Goal: Navigation & Orientation: Find specific page/section

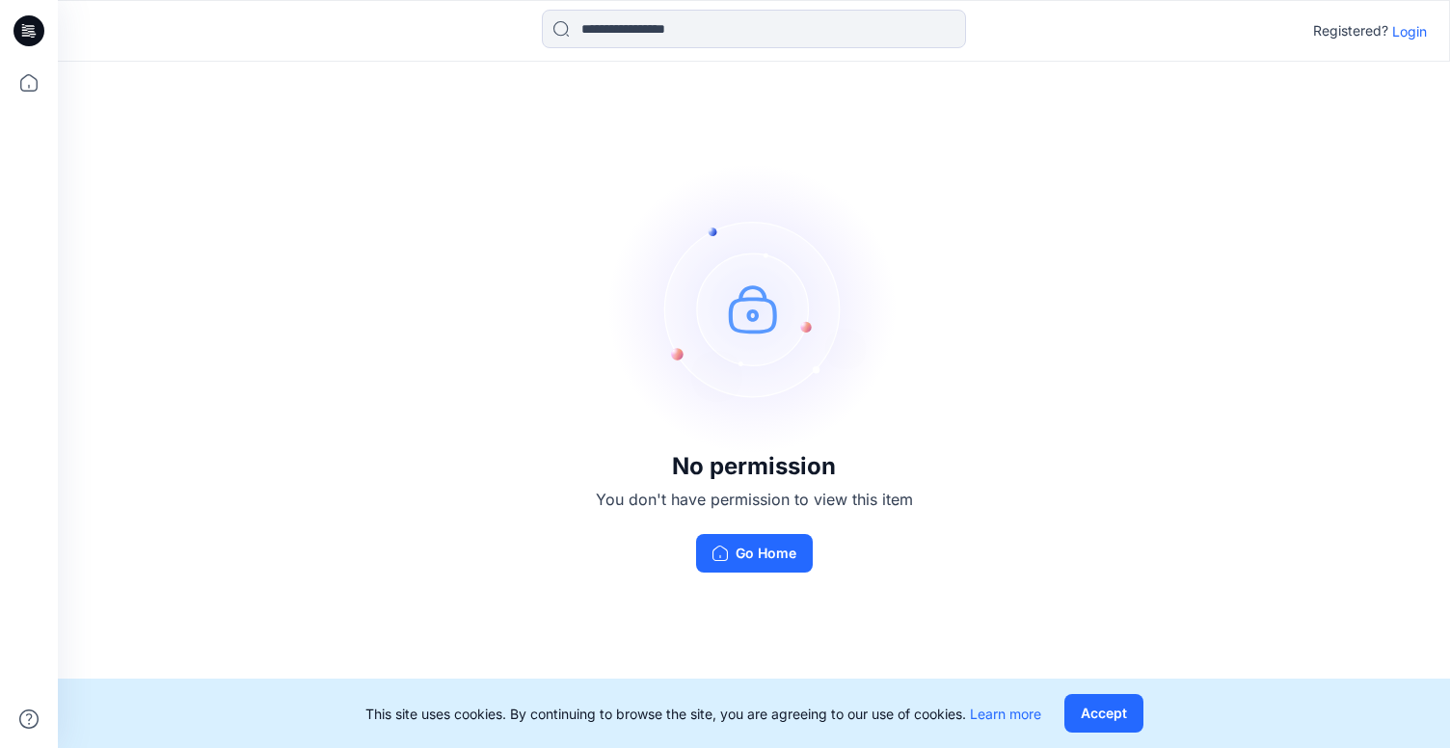
click at [1408, 24] on p "Login" at bounding box center [1409, 31] width 35 height 20
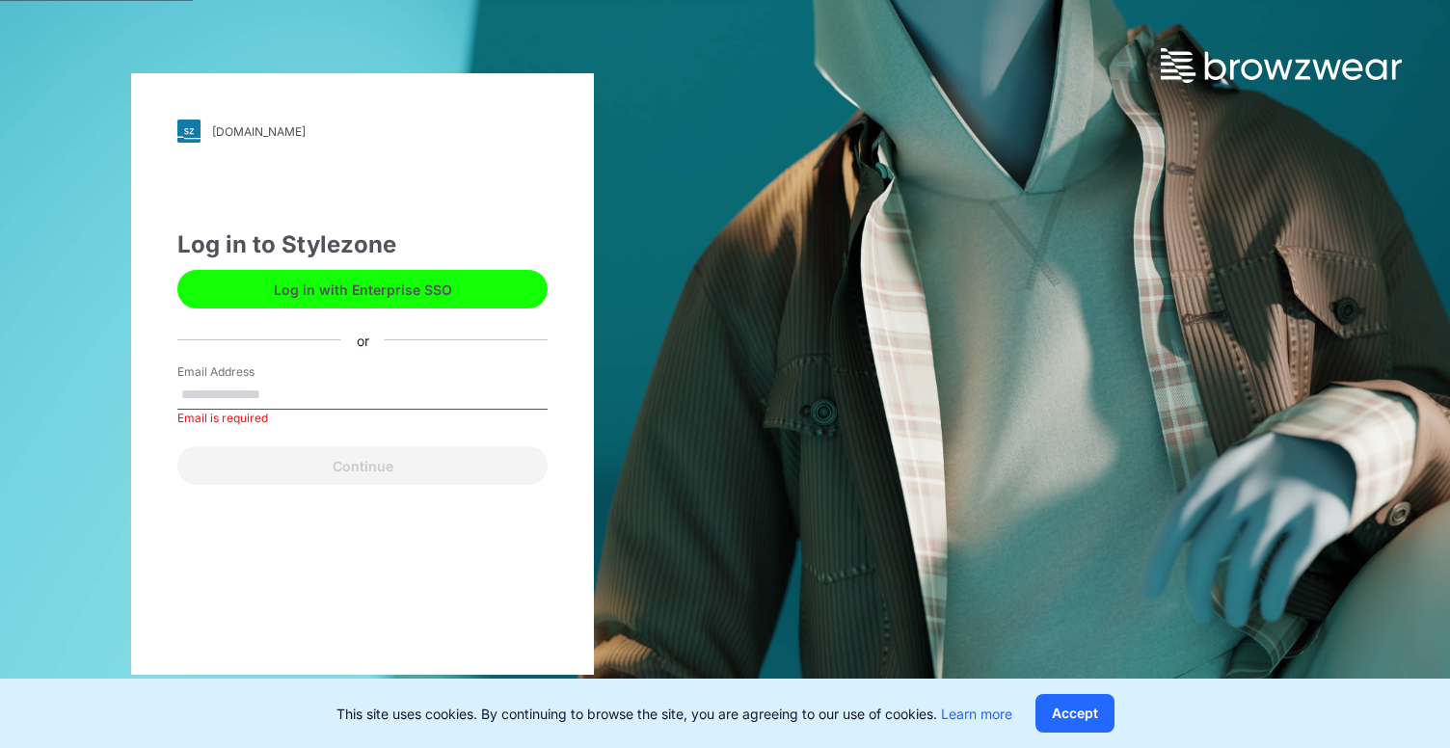
click at [366, 304] on button "Log in with Enterprise SSO" at bounding box center [362, 289] width 370 height 39
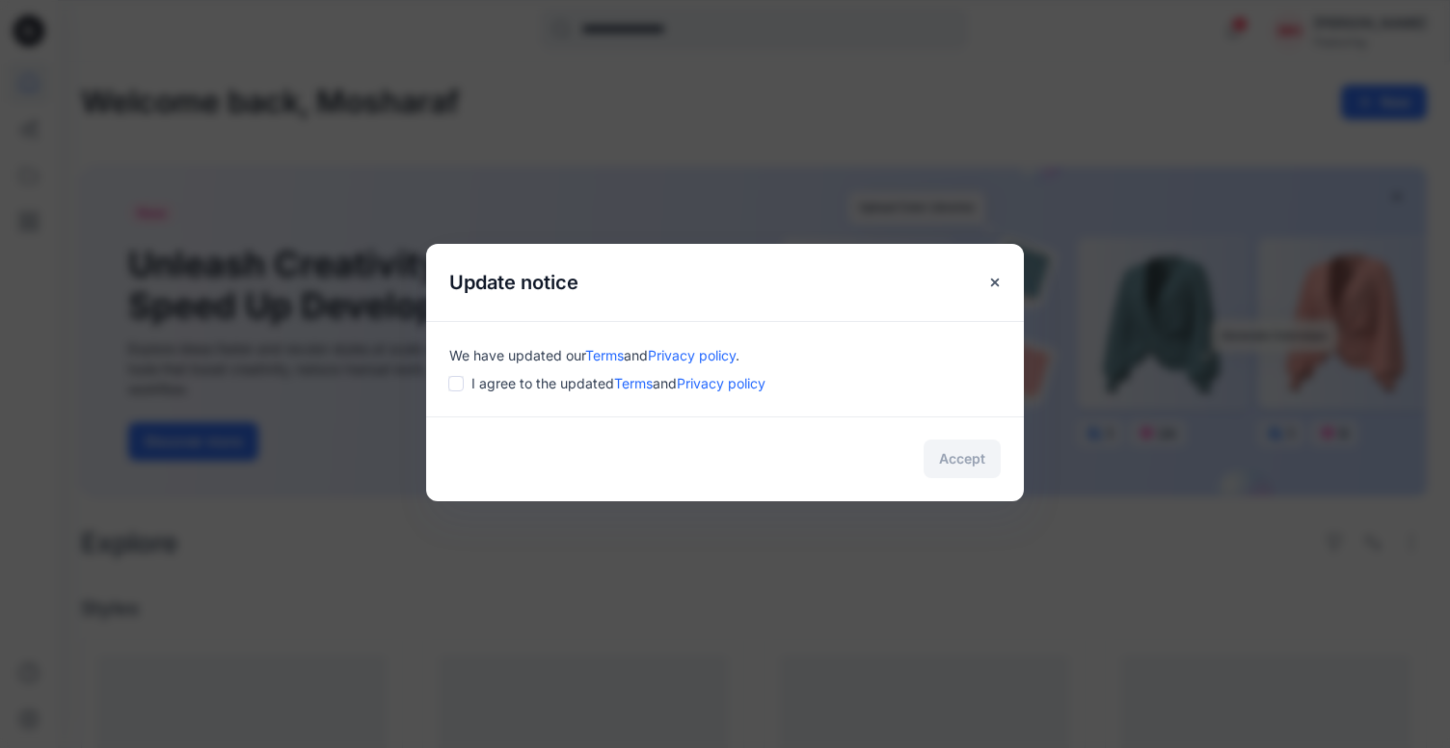
click at [487, 394] on div "We have updated our Terms and Privacy policy . I agree to the updated Terms and…" at bounding box center [725, 368] width 598 height 95
click at [465, 385] on div "I agree to the updated Terms and Privacy policy" at bounding box center [724, 383] width 551 height 20
click at [955, 459] on button "Accept" at bounding box center [962, 459] width 77 height 39
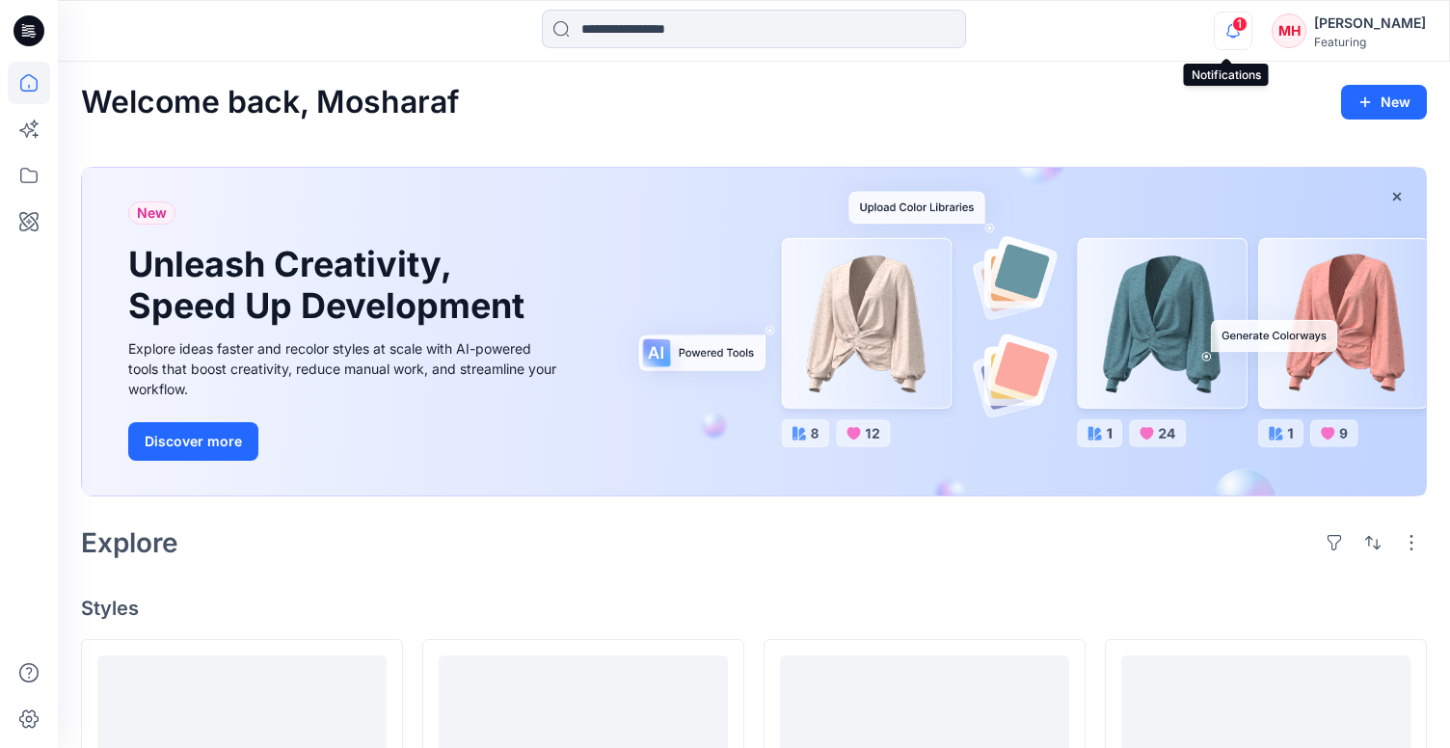
click at [1228, 14] on icon "button" at bounding box center [1233, 31] width 37 height 39
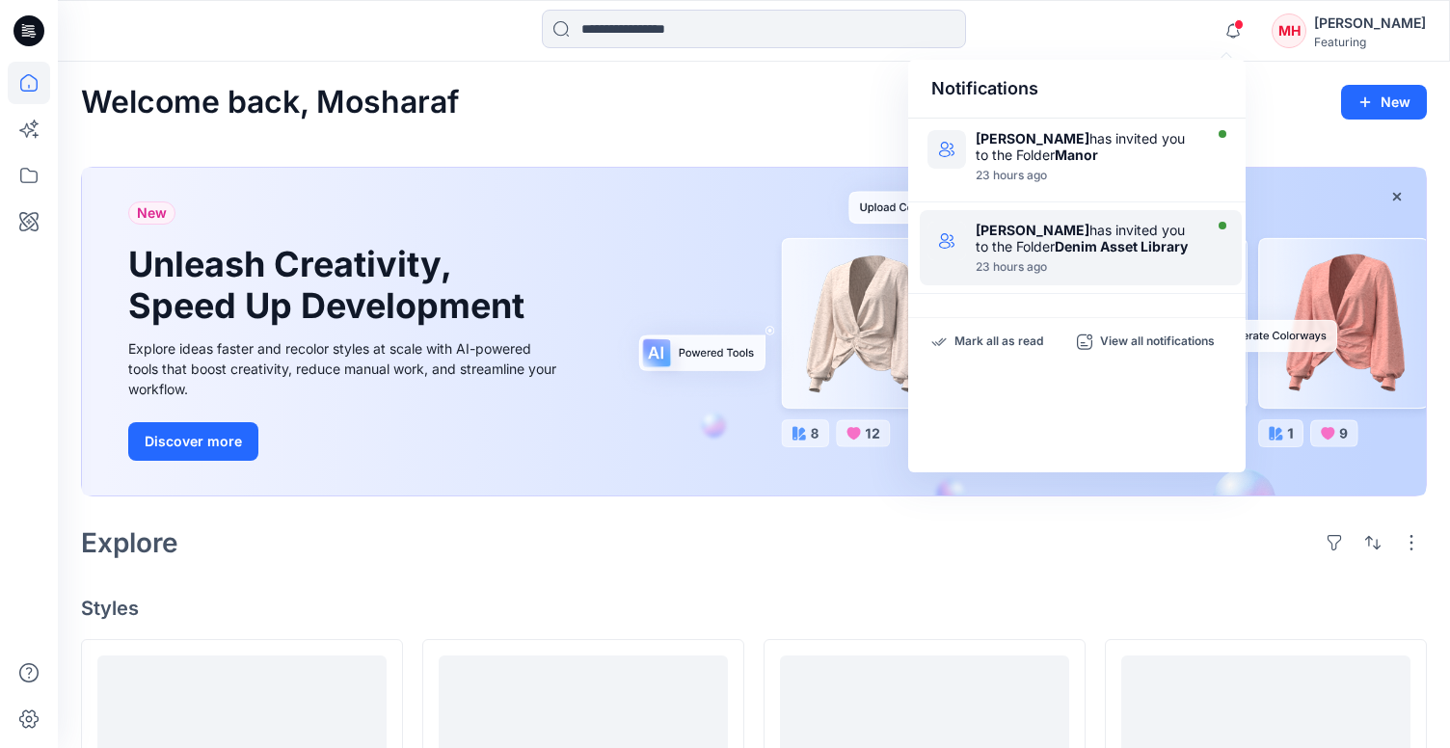
click at [1111, 260] on div "23 hours ago" at bounding box center [1087, 266] width 222 height 13
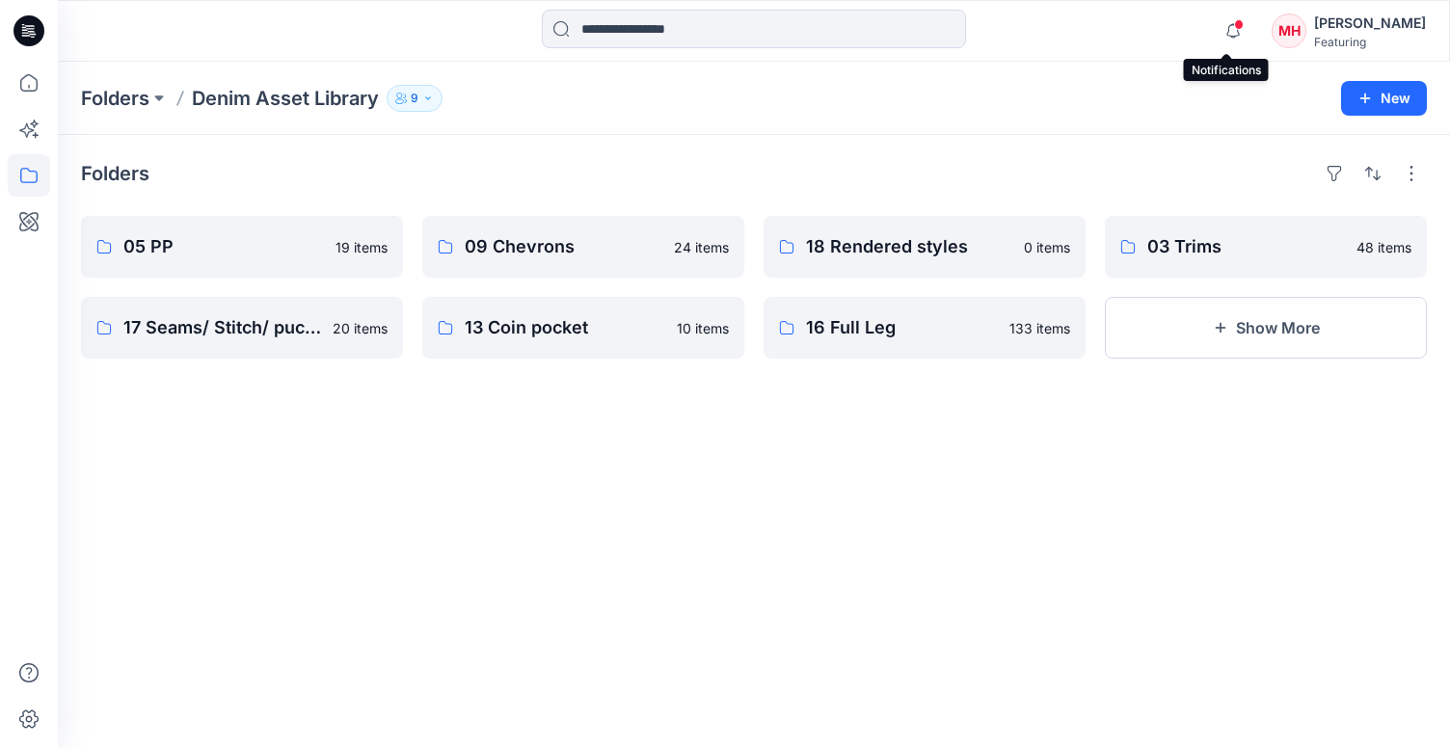
click at [1234, 22] on span at bounding box center [1239, 24] width 10 height 11
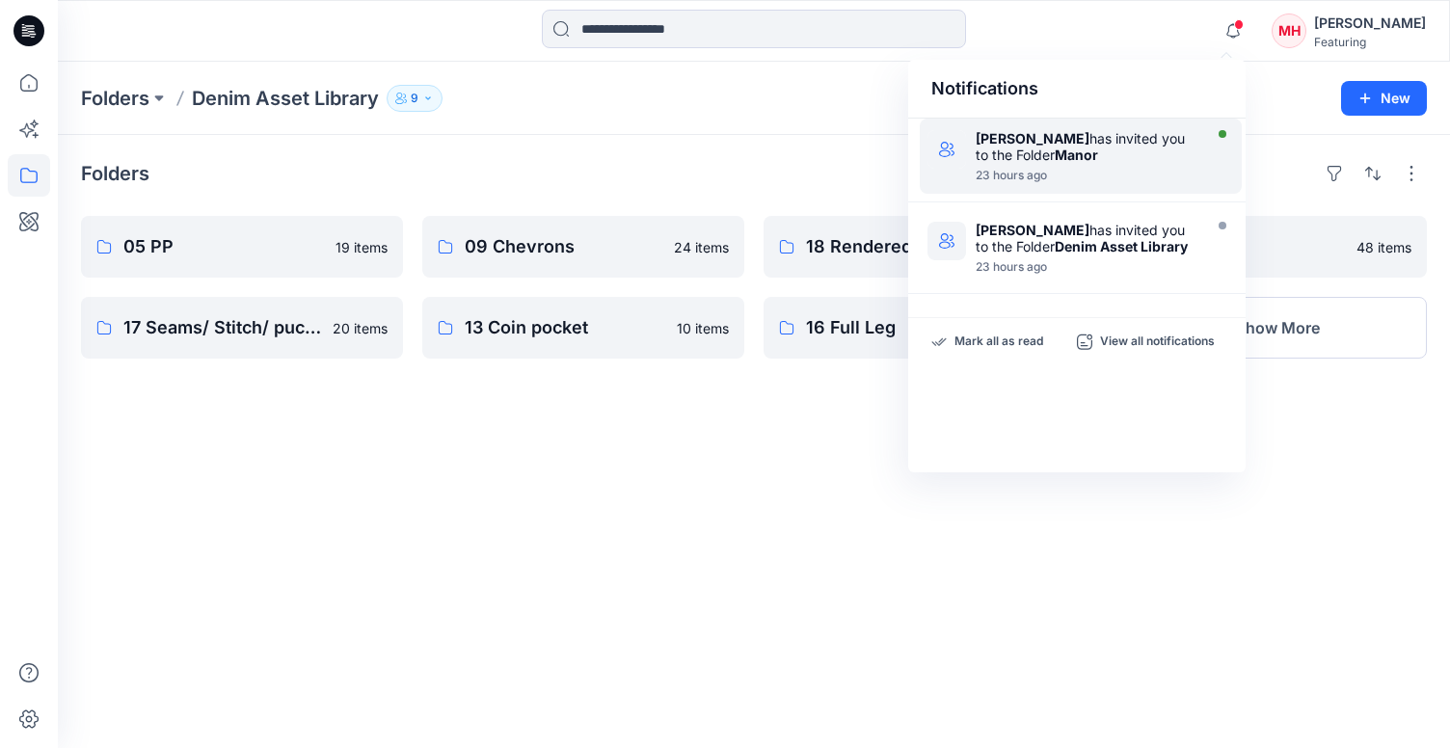
click at [1119, 156] on div "Aurelie Rob has invited you to the Folder Manor" at bounding box center [1087, 146] width 222 height 33
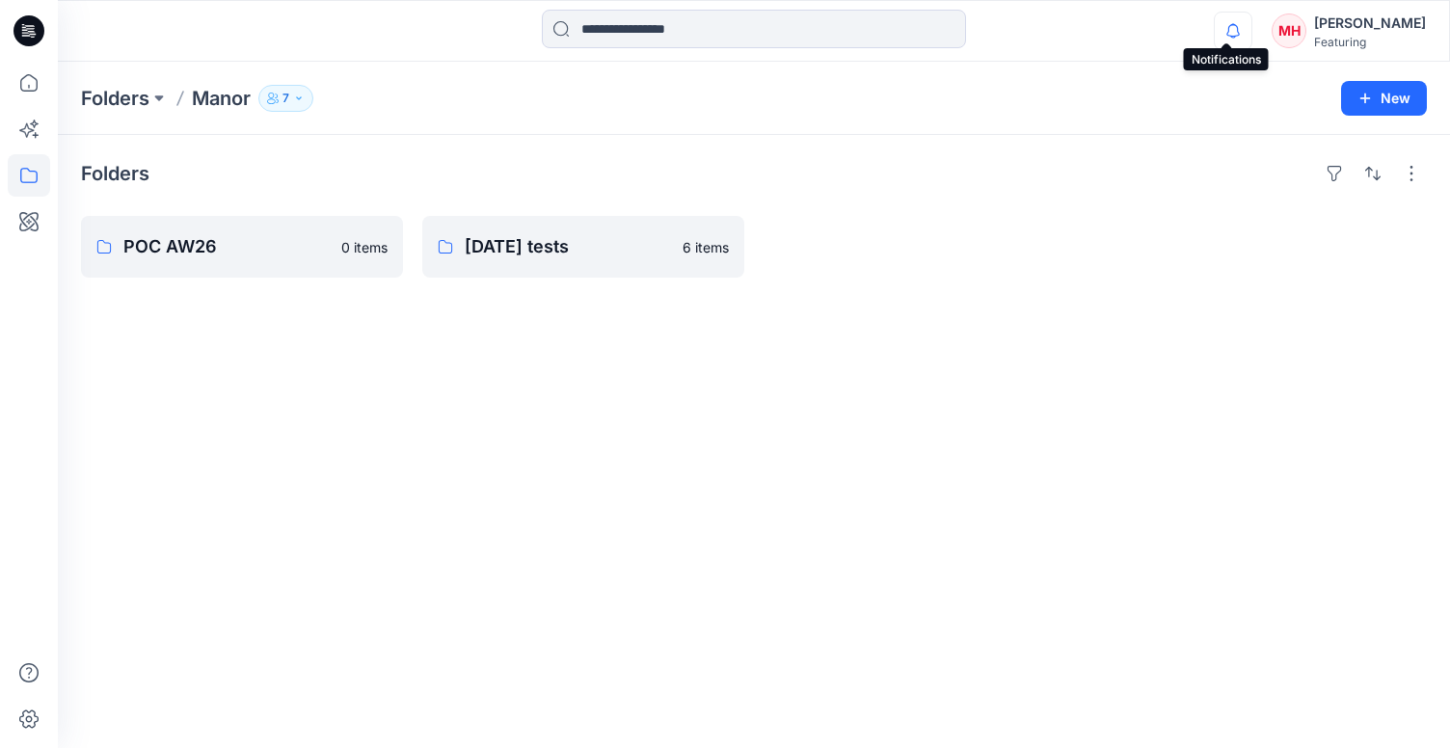
click at [1238, 29] on icon "button" at bounding box center [1233, 31] width 37 height 39
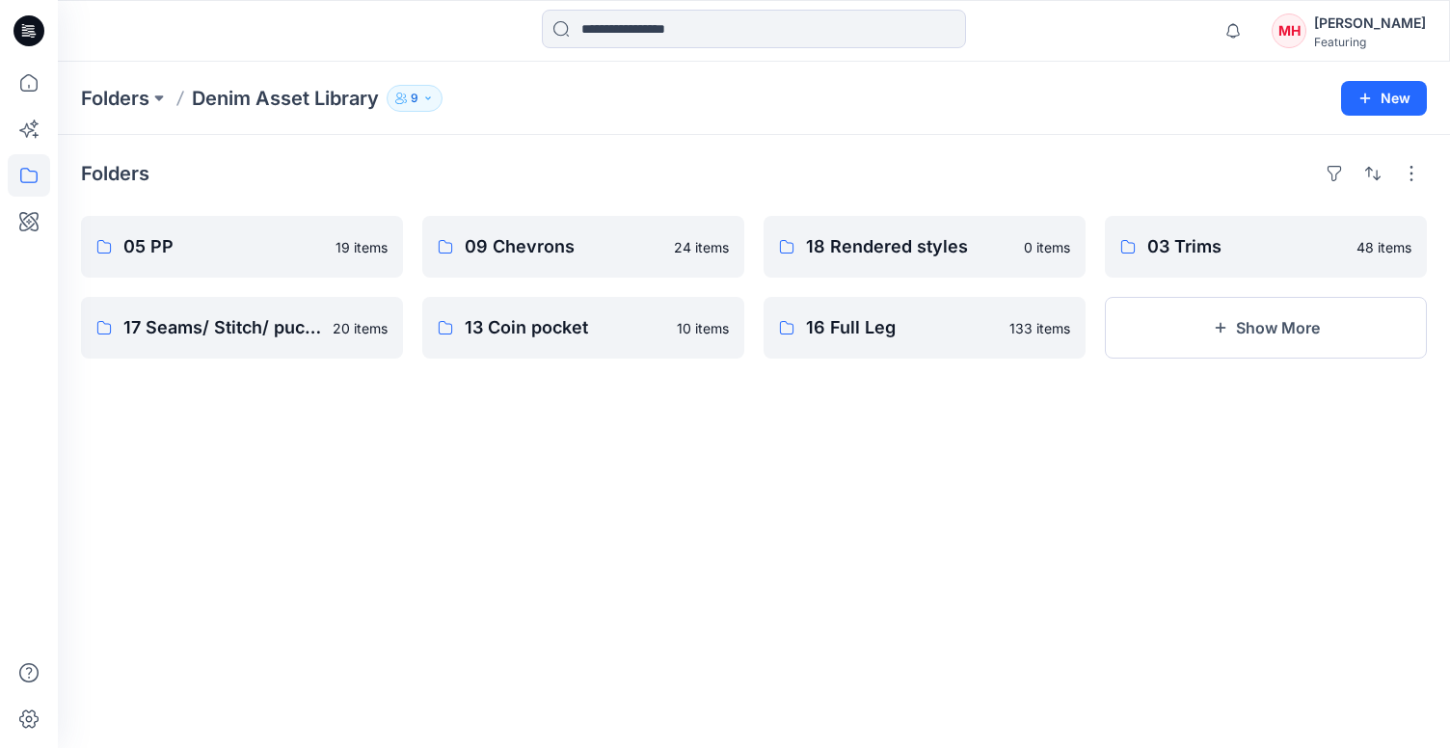
click at [879, 173] on div "Folders" at bounding box center [754, 173] width 1346 height 31
